Goal: Understand process/instructions: Learn how to perform a task or action

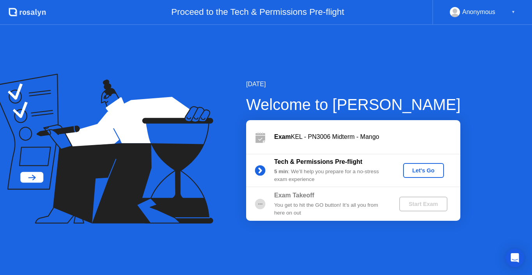
click at [426, 168] on div "Let's Go" at bounding box center [423, 170] width 35 height 6
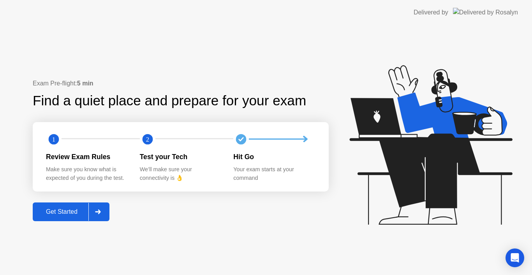
click at [67, 215] on div "Get Started" at bounding box center [61, 211] width 53 height 7
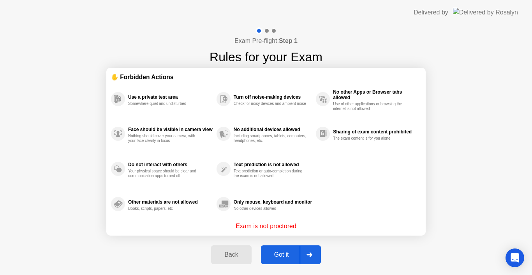
click at [275, 256] on div "Got it" at bounding box center [281, 254] width 37 height 7
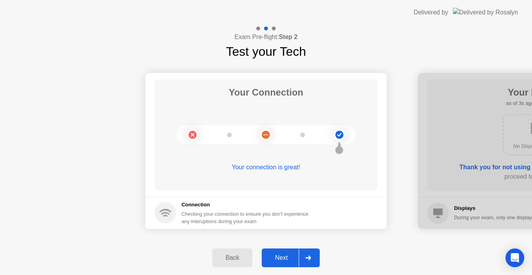
click at [275, 256] on div "Next" at bounding box center [281, 257] width 35 height 7
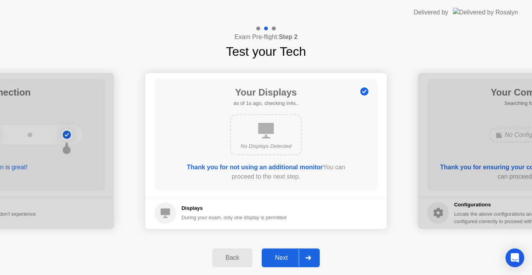
click at [275, 256] on div "Next" at bounding box center [281, 257] width 35 height 7
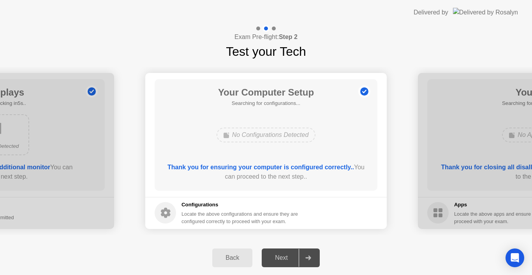
click at [275, 256] on div "Next" at bounding box center [281, 257] width 35 height 7
click at [284, 257] on div "Next" at bounding box center [281, 257] width 35 height 7
click at [311, 258] on icon at bounding box center [307, 257] width 5 height 5
click at [468, 167] on div at bounding box center [539, 151] width 242 height 156
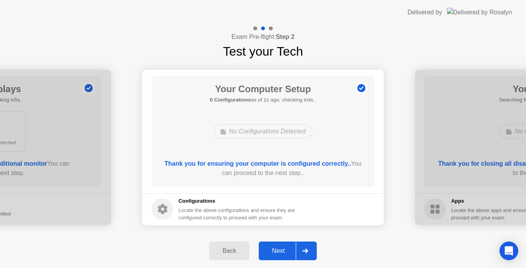
click at [273, 245] on button "Next" at bounding box center [288, 251] width 58 height 19
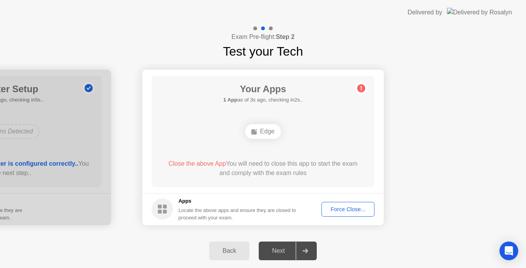
click at [338, 215] on button "Force Close..." at bounding box center [347, 209] width 53 height 15
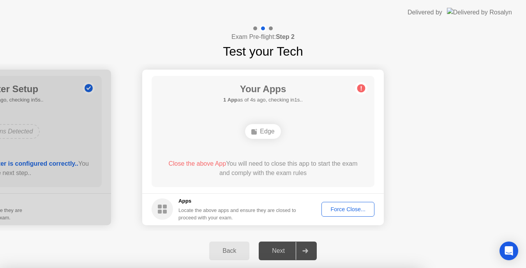
click at [338, 268] on div at bounding box center [263, 268] width 526 height 0
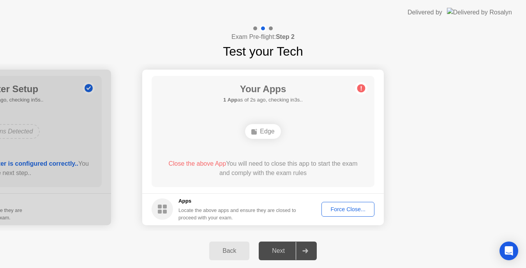
click at [330, 208] on div "Force Close..." at bounding box center [348, 209] width 48 height 6
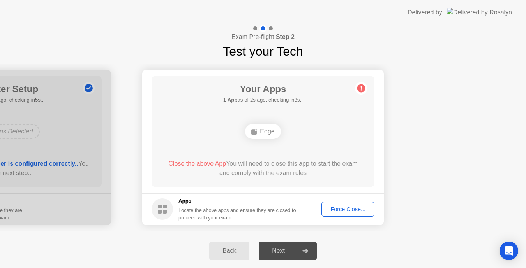
click at [352, 205] on button "Force Close..." at bounding box center [347, 209] width 53 height 15
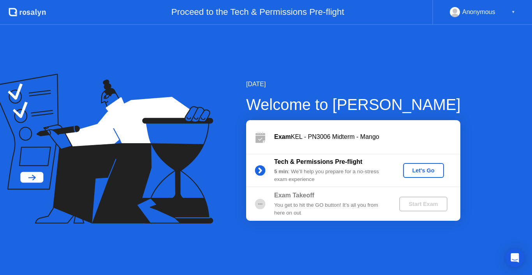
click at [425, 167] on div "Let's Go" at bounding box center [423, 170] width 35 height 6
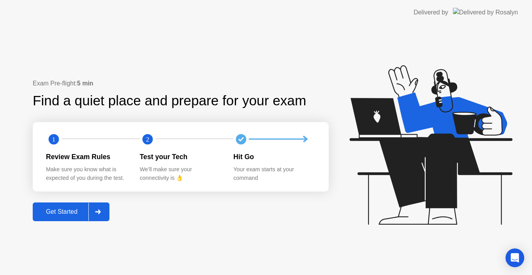
click at [51, 215] on div "Get Started" at bounding box center [61, 211] width 53 height 7
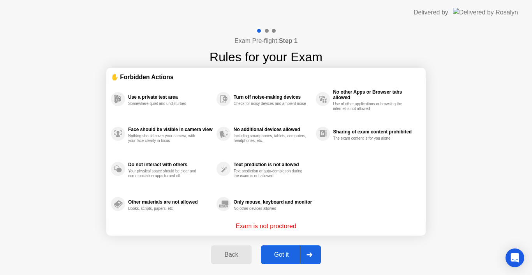
click at [284, 252] on div "Got it" at bounding box center [281, 254] width 37 height 7
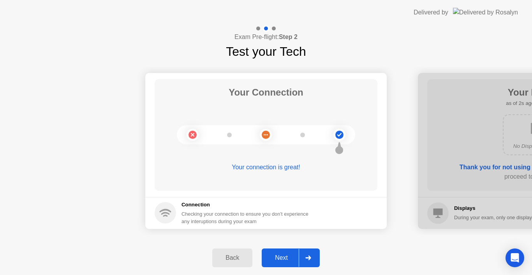
click at [284, 252] on button "Next" at bounding box center [291, 257] width 58 height 19
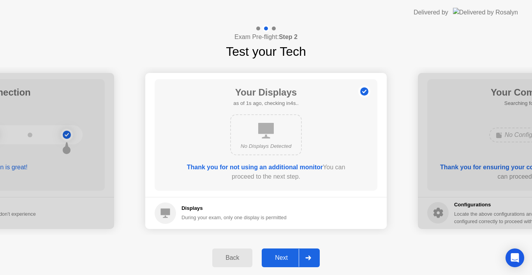
click at [284, 252] on button "Next" at bounding box center [291, 257] width 58 height 19
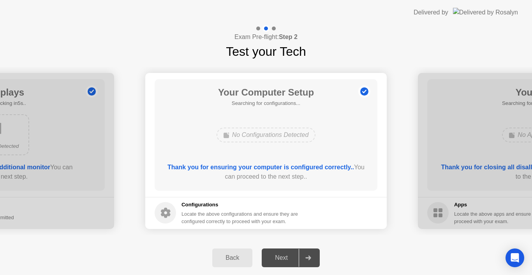
click at [281, 260] on div "Next" at bounding box center [281, 257] width 35 height 7
click at [492, 163] on div at bounding box center [539, 151] width 242 height 156
click at [281, 254] on div "Next" at bounding box center [281, 257] width 35 height 7
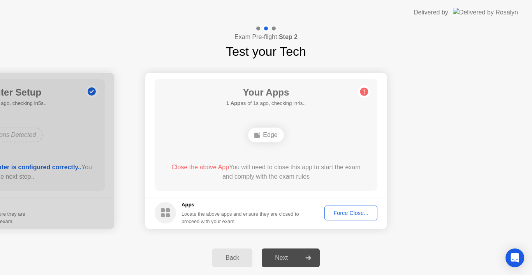
click at [277, 258] on div "Next" at bounding box center [281, 257] width 35 height 7
click at [363, 85] on icon at bounding box center [364, 91] width 12 height 12
click at [266, 139] on div "Edge" at bounding box center [265, 134] width 35 height 15
